Goal: Task Accomplishment & Management: Manage account settings

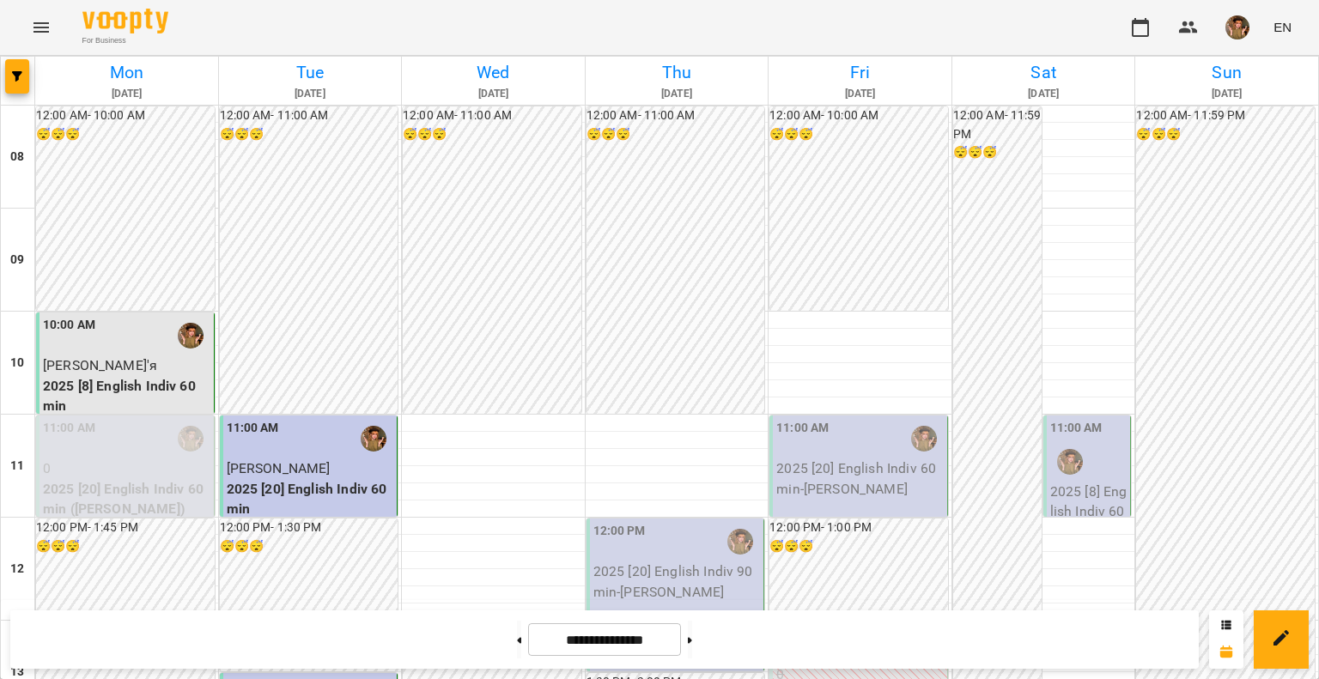
scroll to position [104, 0]
click at [1231, 20] on img "button" at bounding box center [1238, 27] width 24 height 24
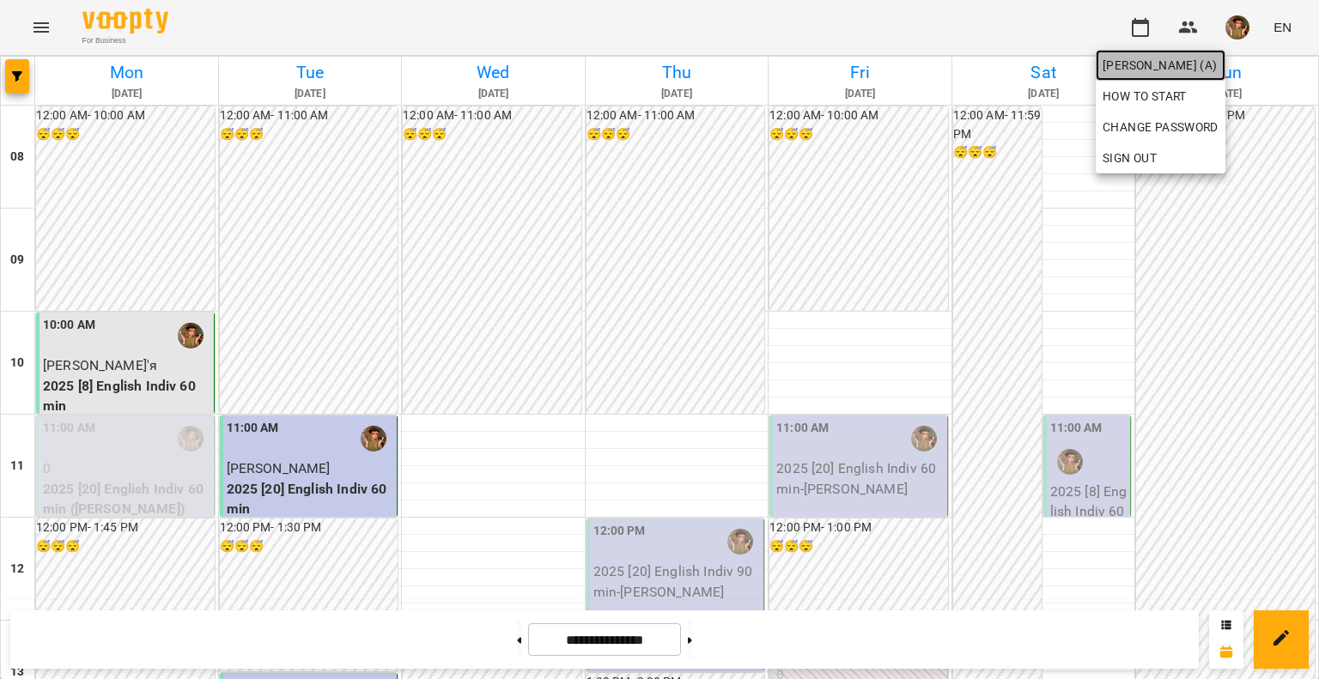
click at [1196, 68] on span "[PERSON_NAME] (а)" at bounding box center [1161, 65] width 116 height 21
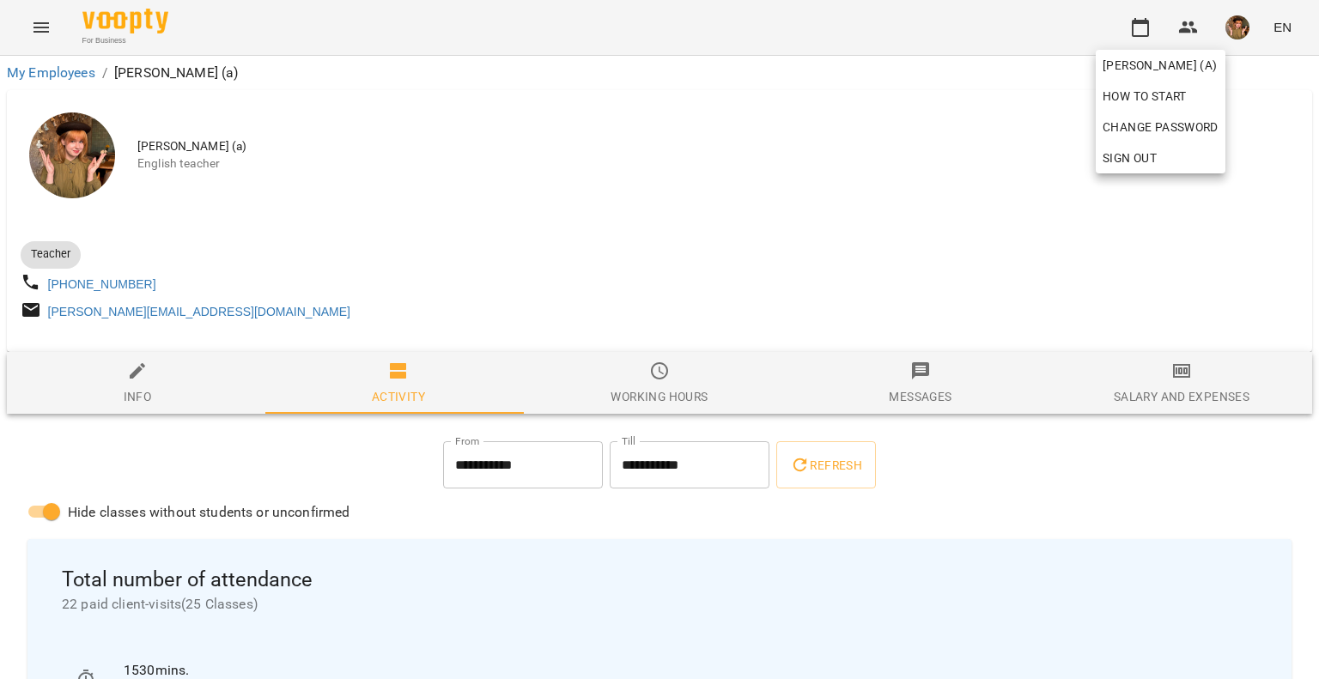
click at [1086, 494] on div at bounding box center [659, 339] width 1319 height 679
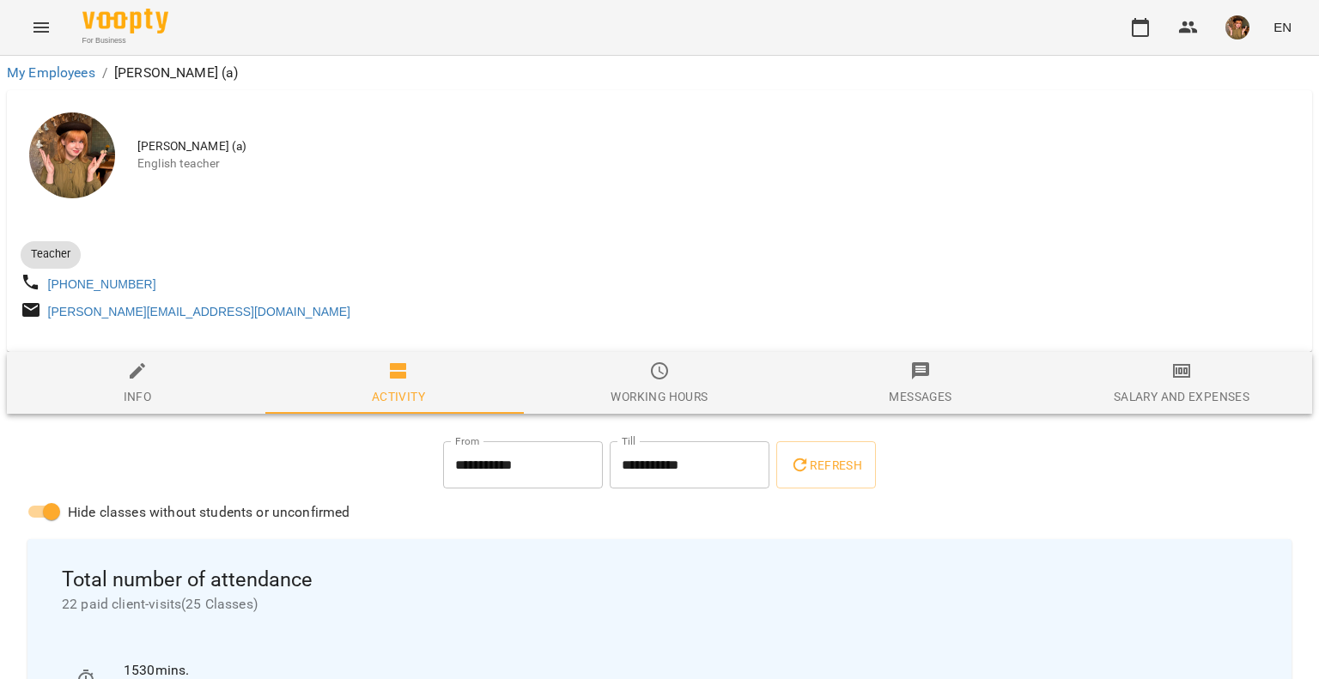
click at [662, 401] on div "Working hours" at bounding box center [659, 396] width 97 height 21
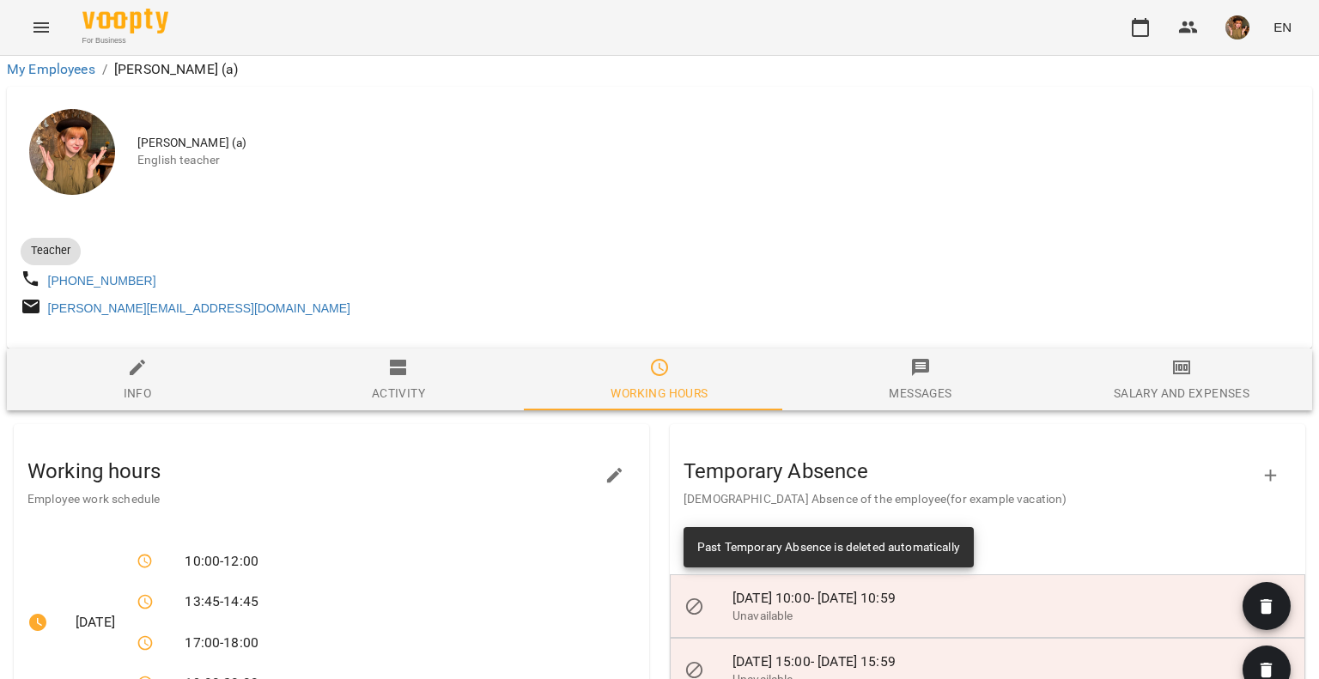
scroll to position [344, 0]
click at [605, 465] on icon "button" at bounding box center [615, 475] width 21 height 21
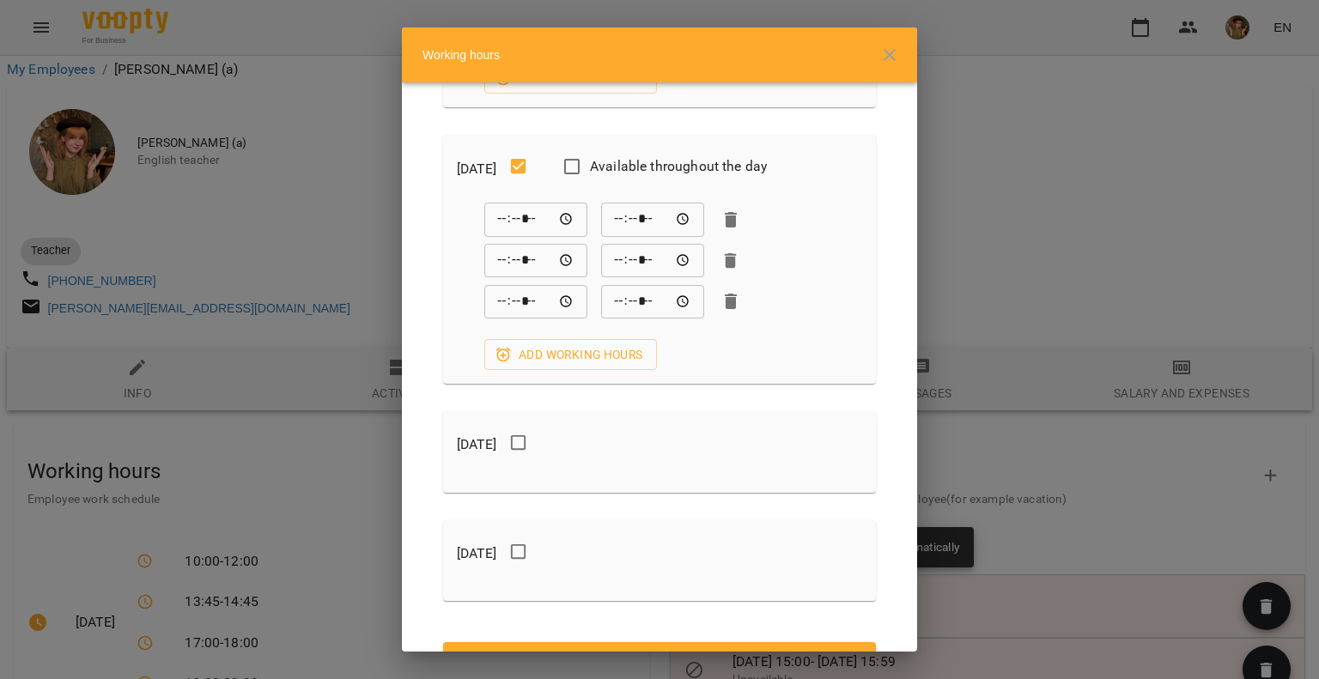
scroll to position [1287, 0]
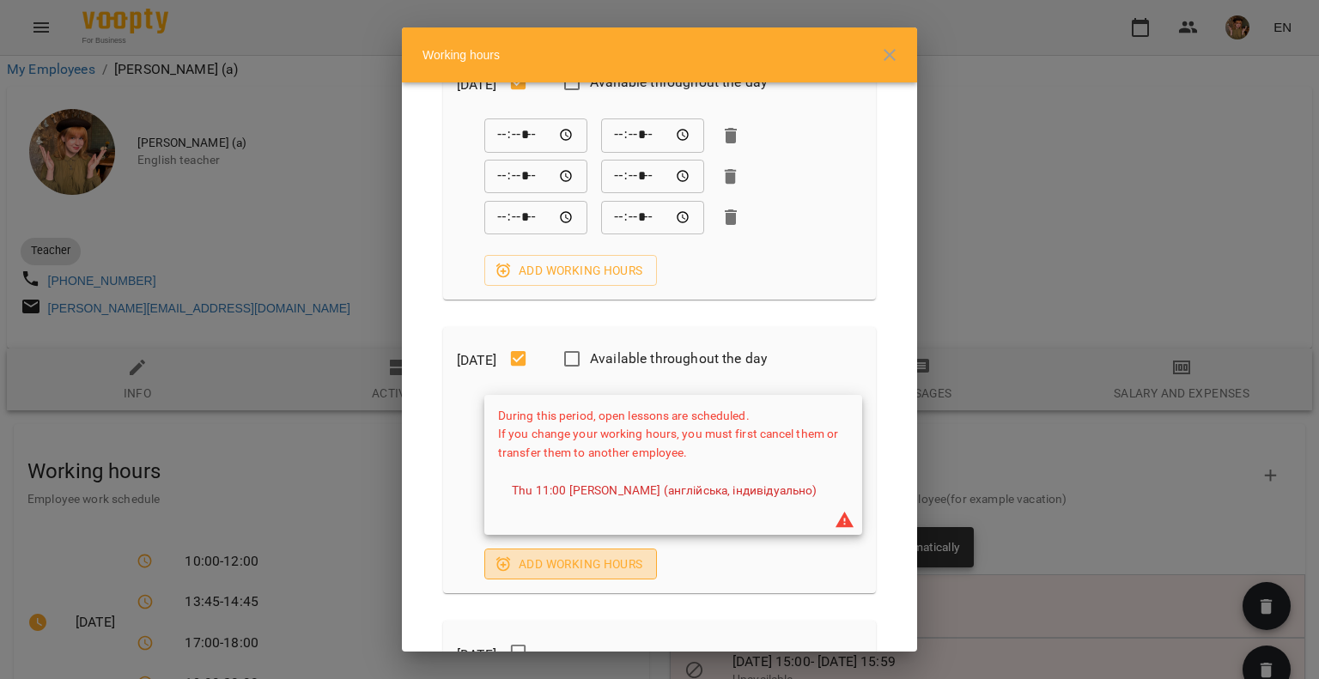
click at [563, 575] on span "Add working hours" at bounding box center [570, 564] width 145 height 21
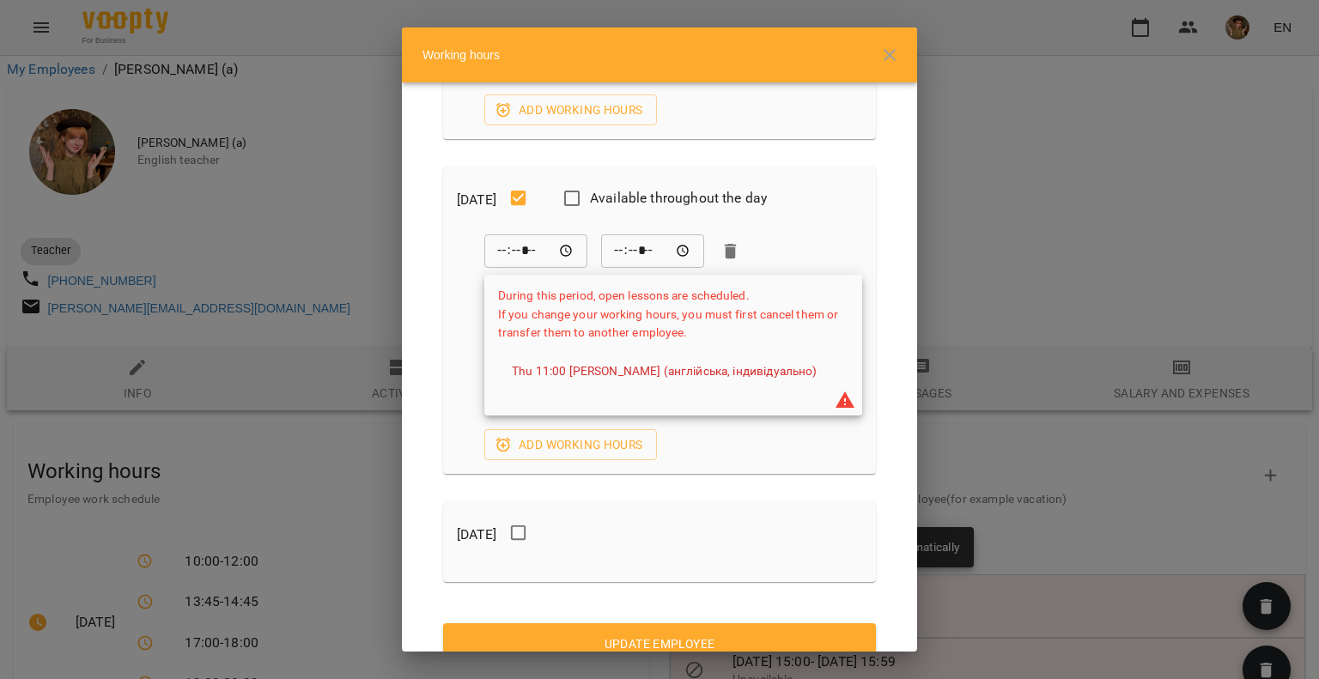
scroll to position [1458, 0]
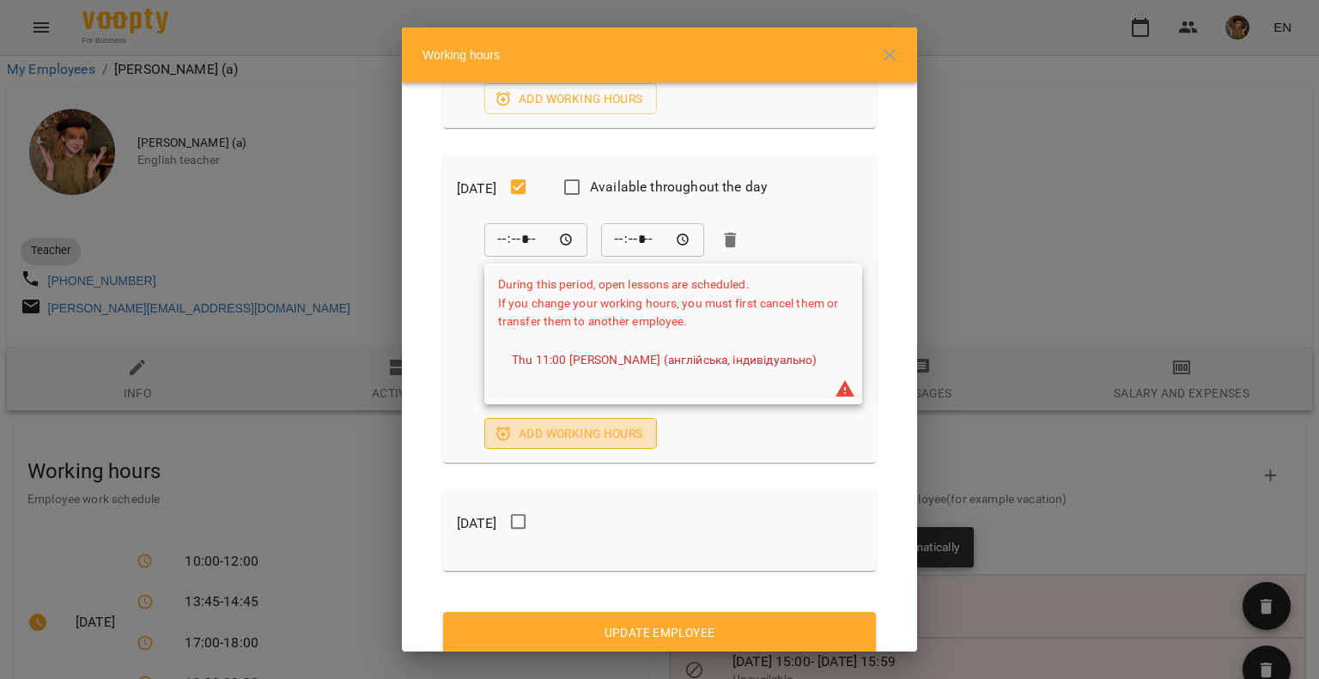
click at [593, 444] on span "Add working hours" at bounding box center [570, 433] width 145 height 21
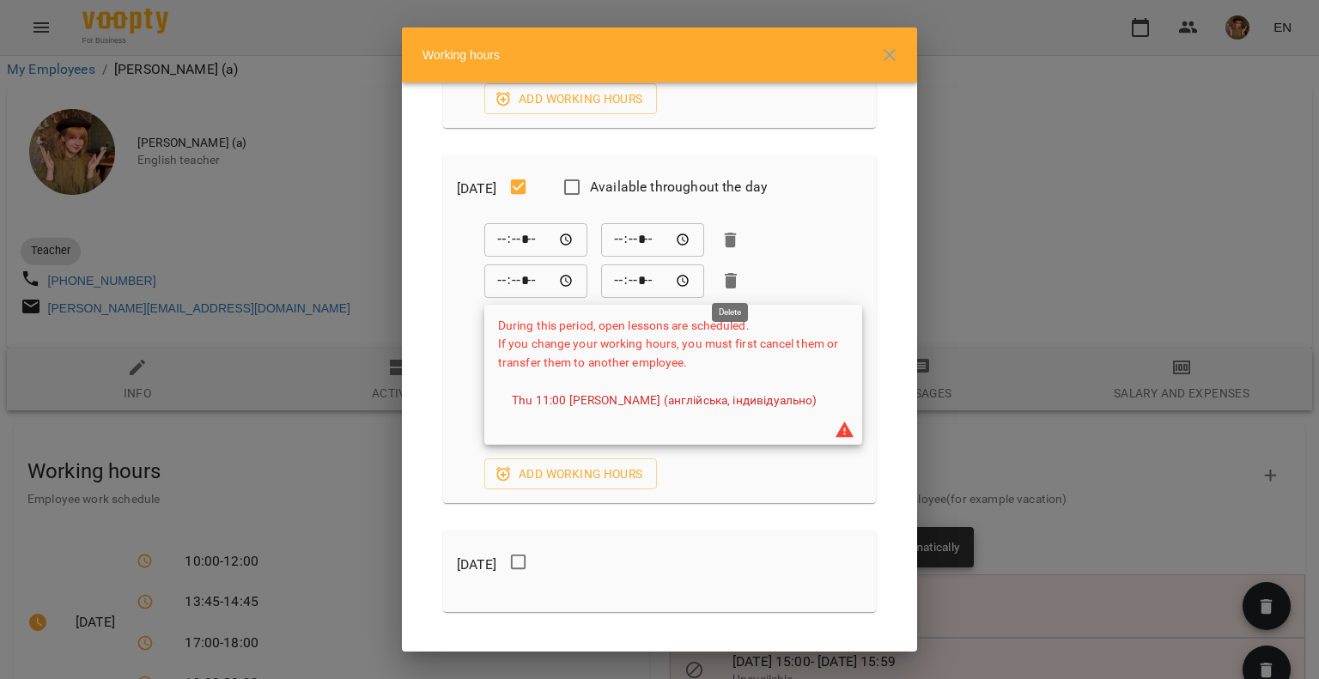
click at [727, 275] on icon "button" at bounding box center [731, 280] width 12 height 15
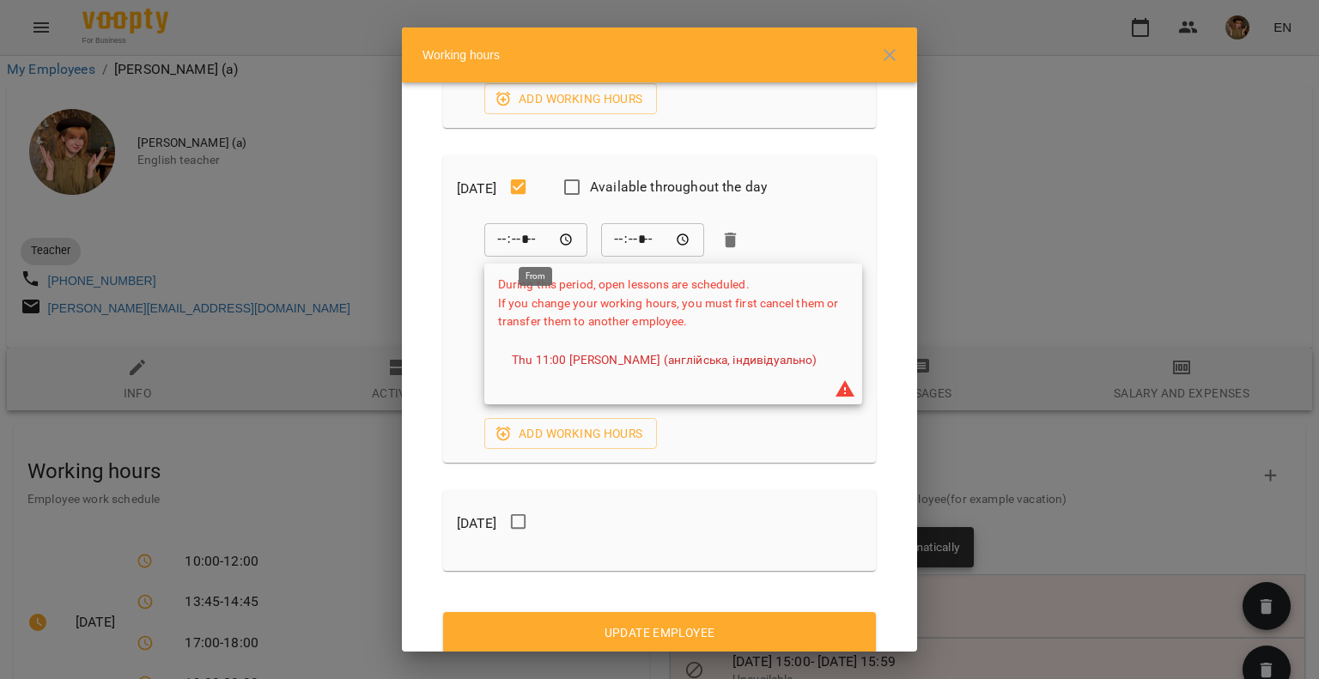
click at [502, 243] on input "*****" at bounding box center [535, 240] width 103 height 34
type input "*****"
click at [612, 236] on input "*****" at bounding box center [652, 240] width 103 height 34
type input "*****"
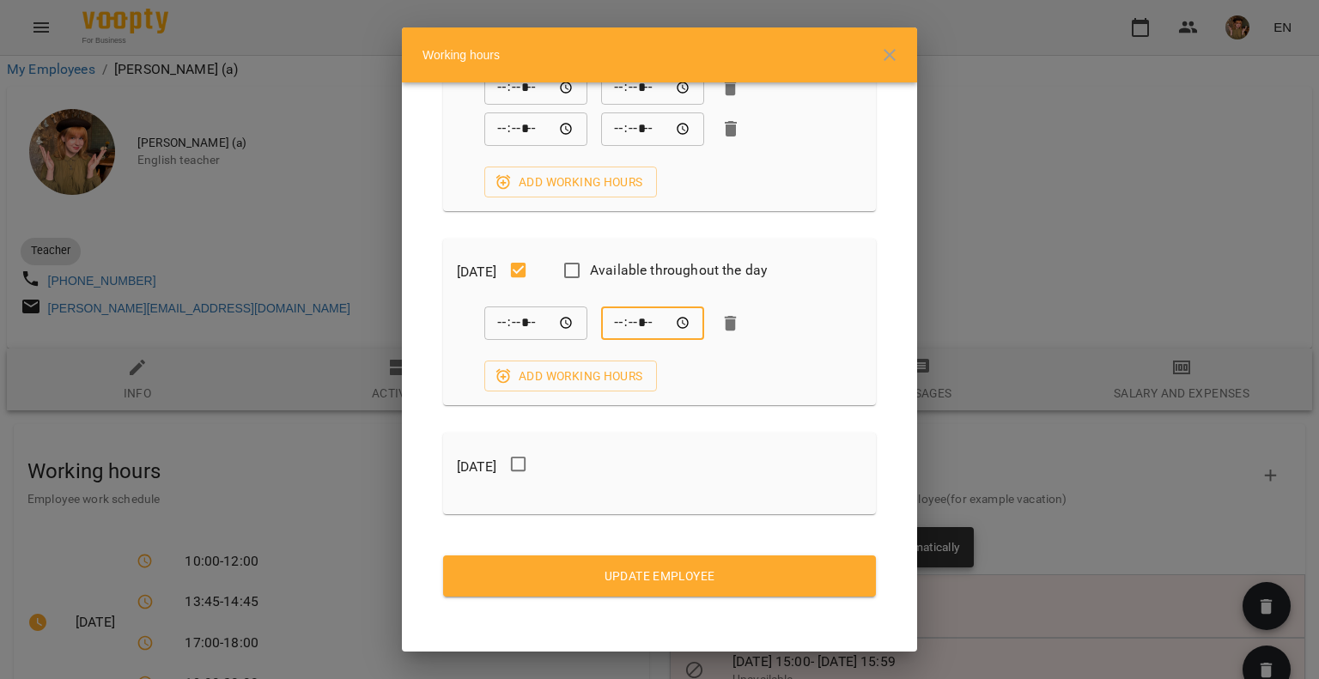
scroll to position [1372, 0]
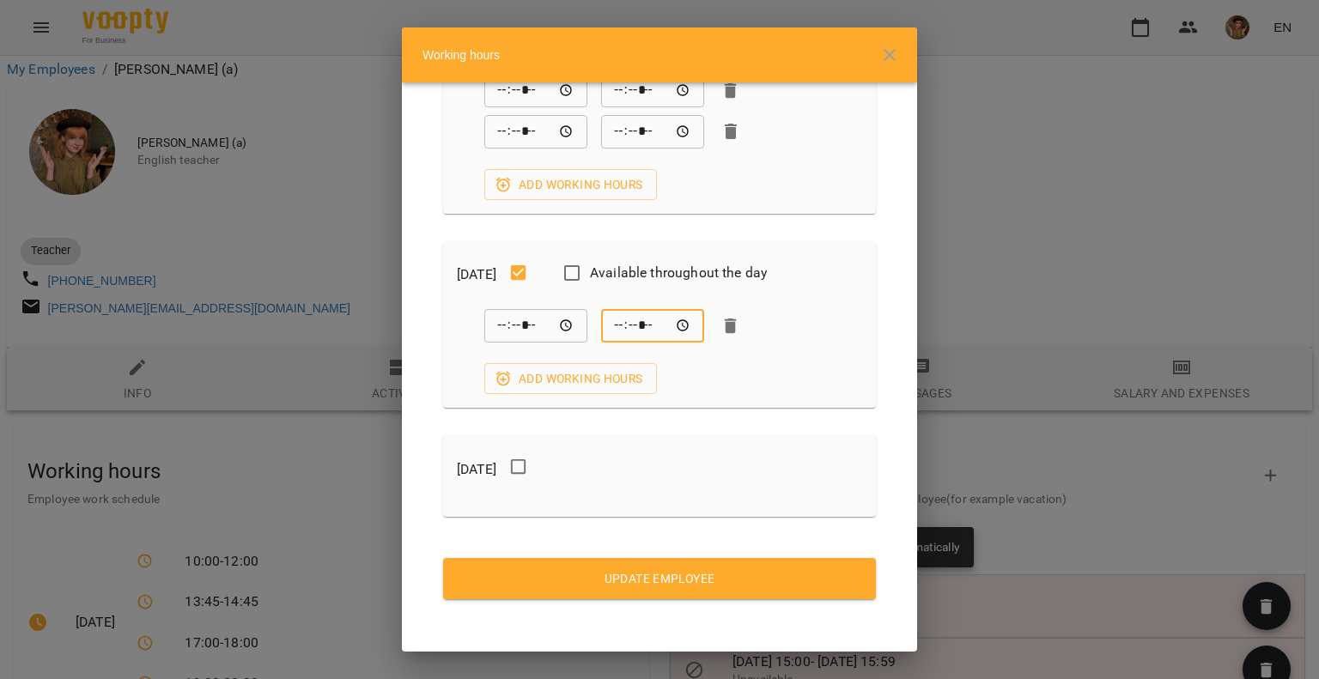
click at [671, 576] on span "Update Employee" at bounding box center [659, 579] width 405 height 21
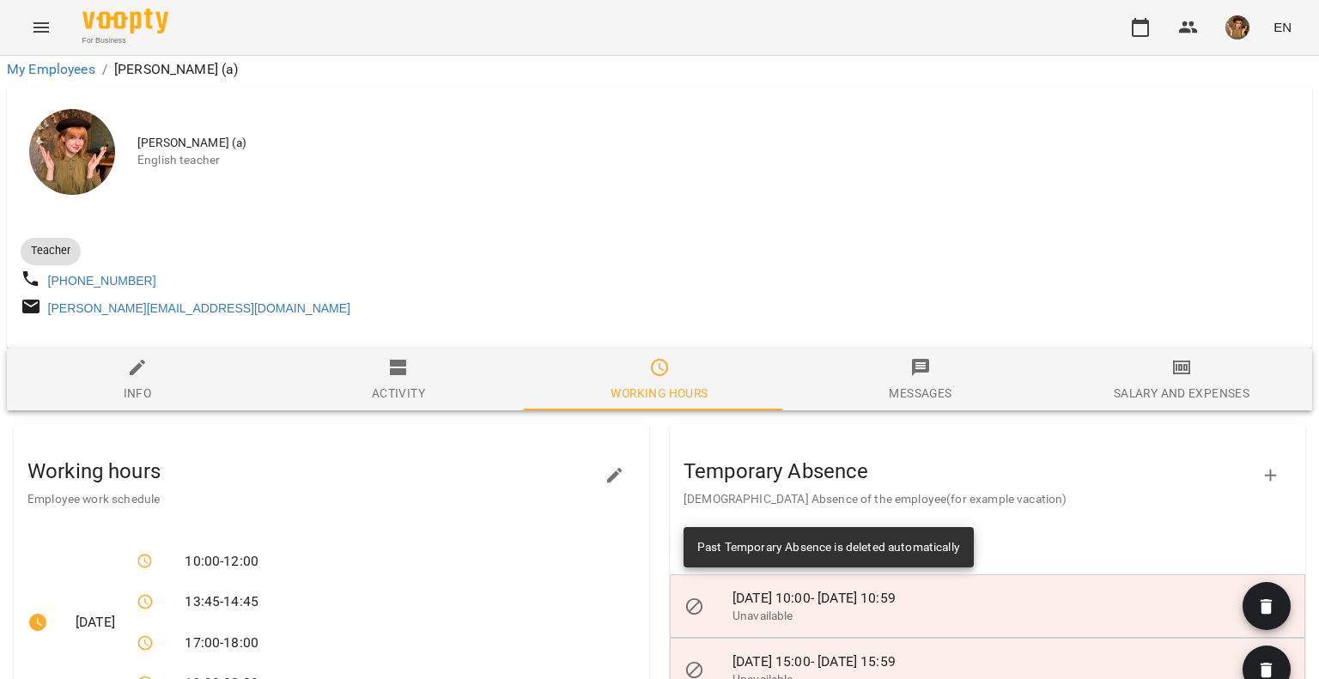
click at [1117, 27] on div "For Business EN" at bounding box center [659, 27] width 1319 height 55
click at [1130, 30] on button "button" at bounding box center [1140, 27] width 41 height 41
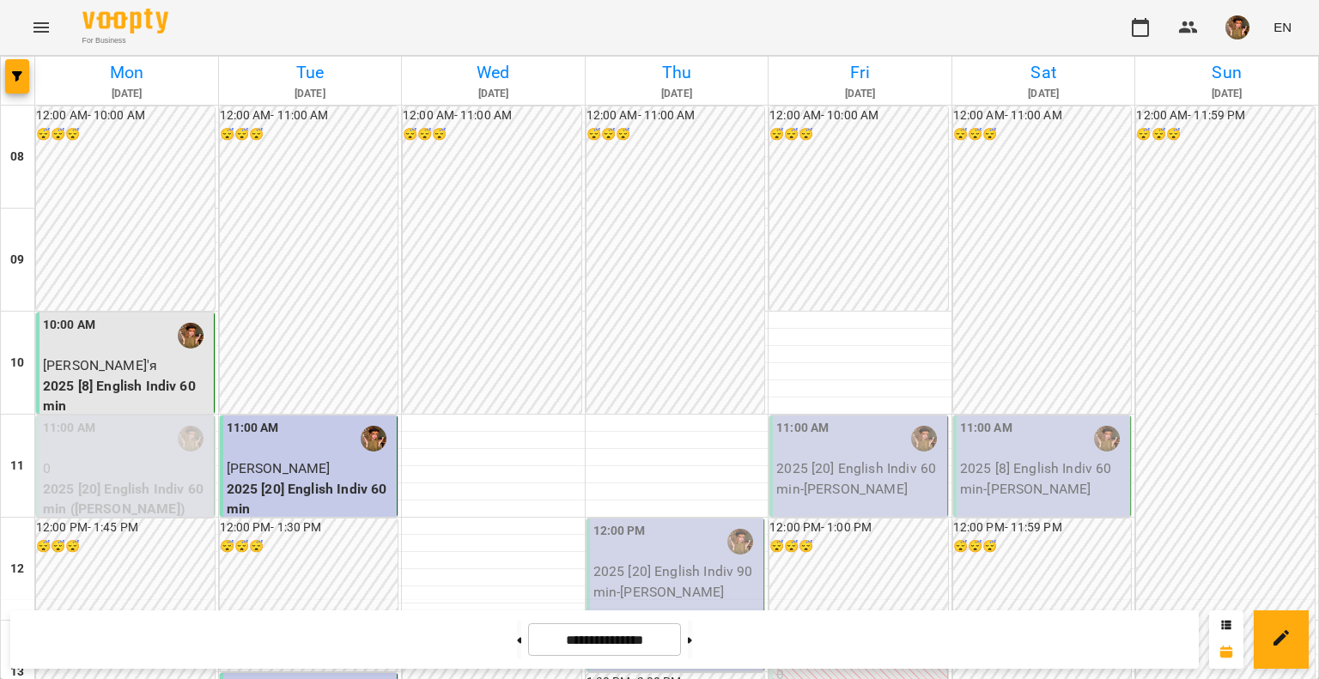
scroll to position [945, 0]
